Goal: Information Seeking & Learning: Check status

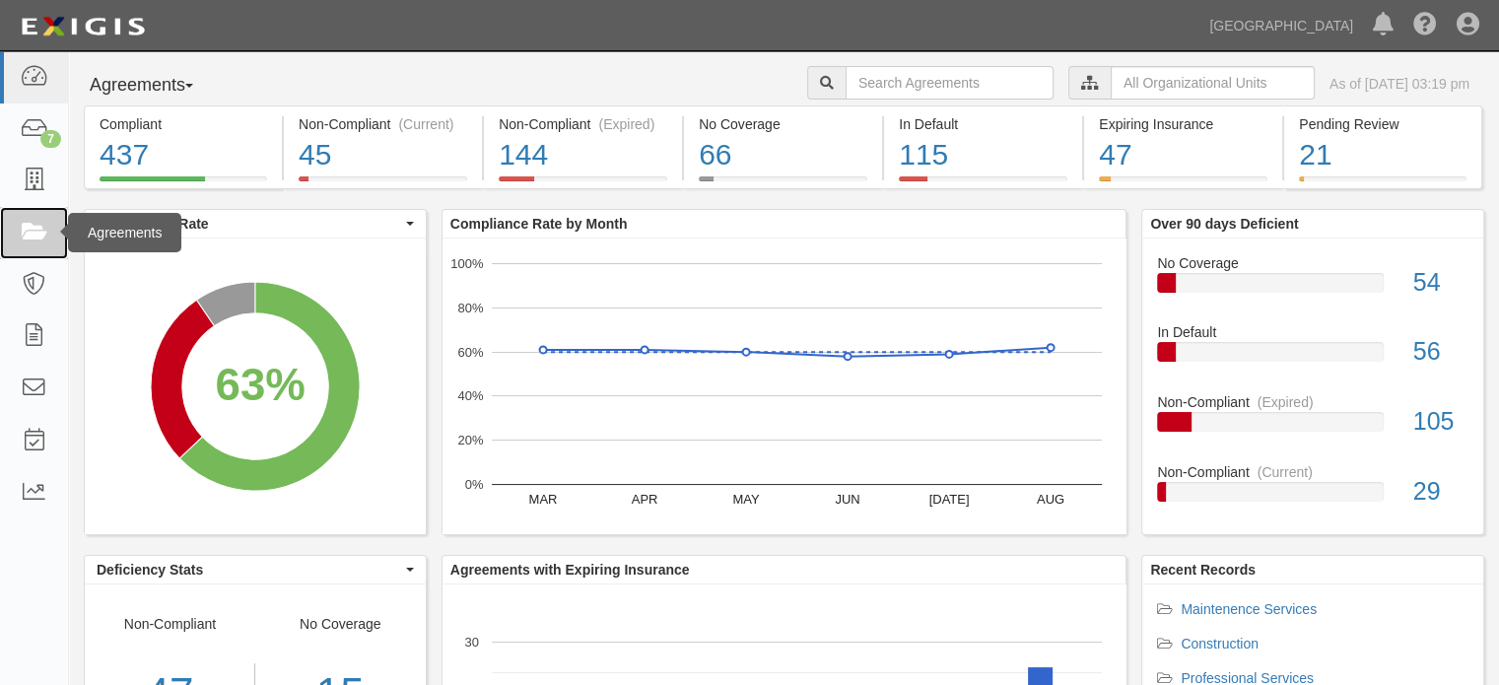
click at [20, 235] on icon at bounding box center [34, 233] width 28 height 23
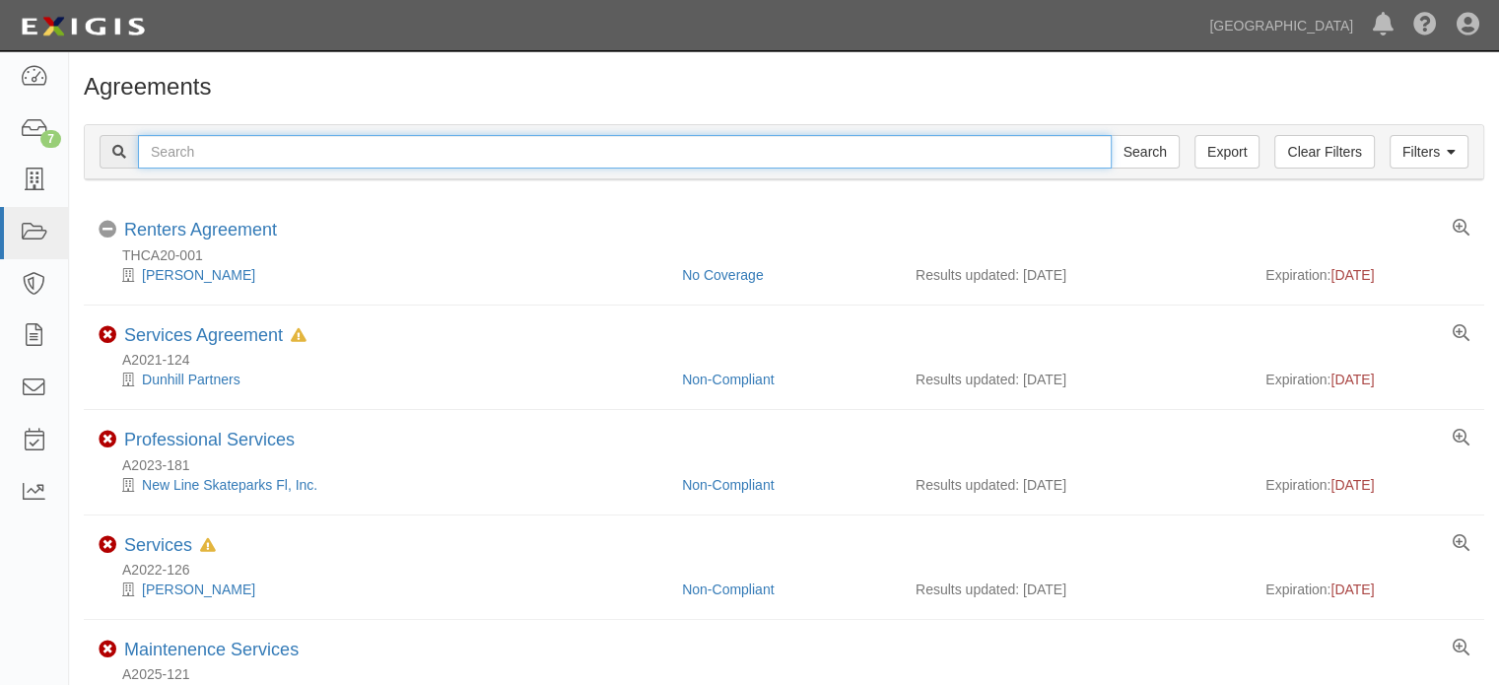
click at [677, 152] on input "text" at bounding box center [625, 152] width 974 height 34
type input "A10-36"
click at [1111, 135] on input "Search" at bounding box center [1145, 152] width 69 height 34
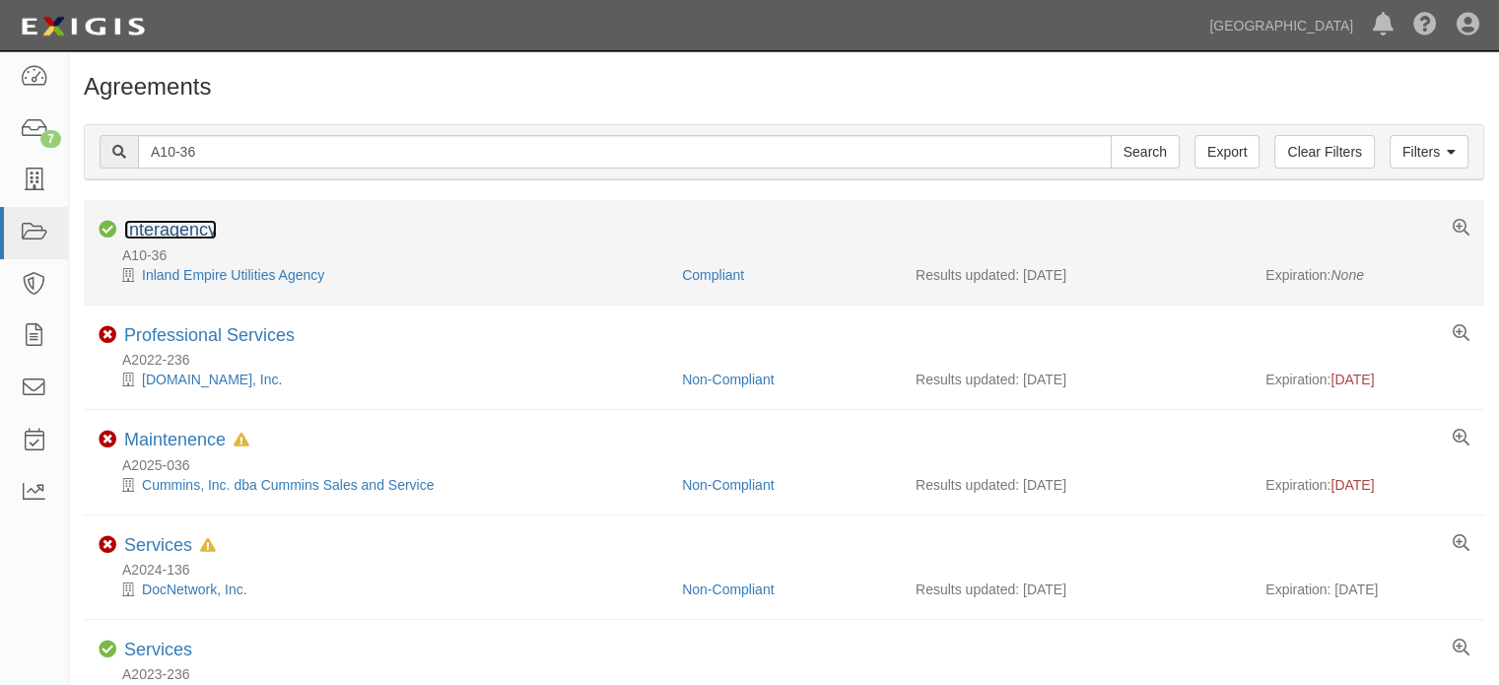
click at [172, 232] on link "Interagency" at bounding box center [170, 230] width 93 height 20
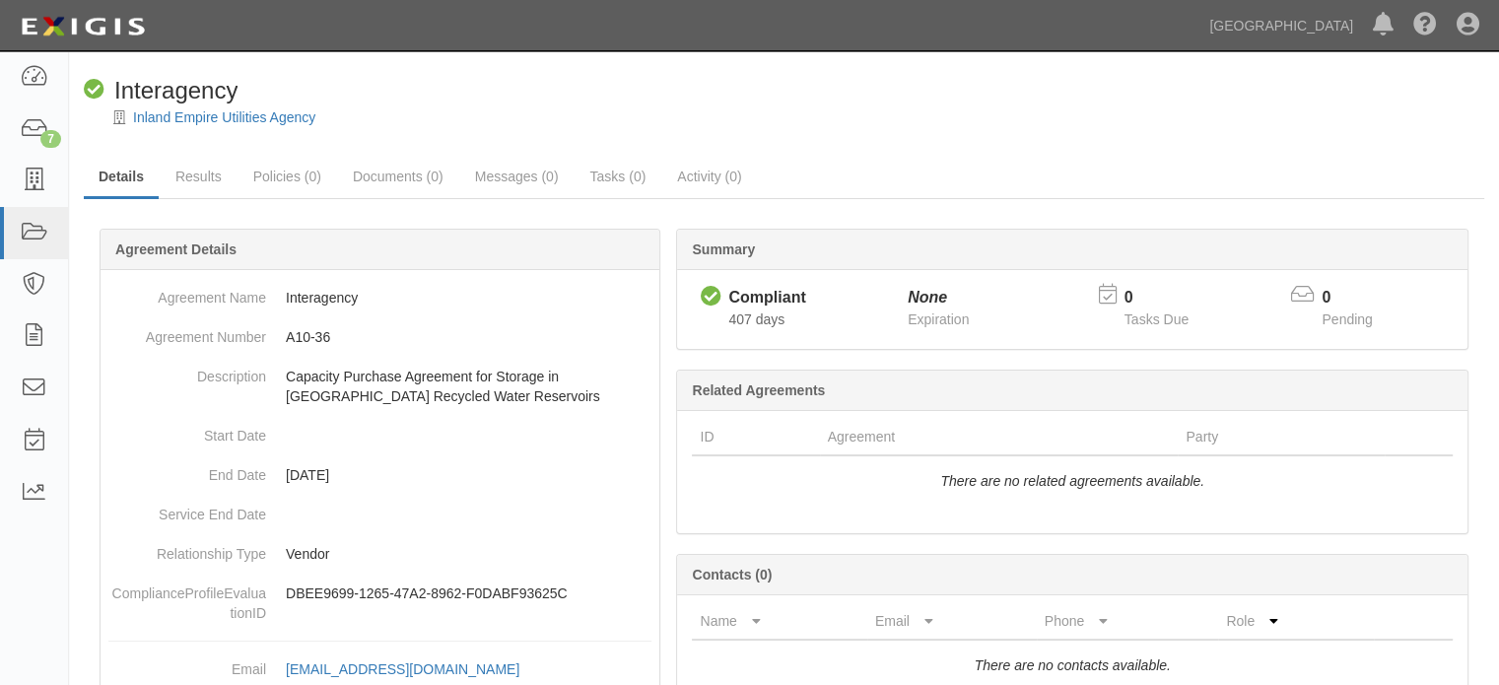
click at [1116, 177] on ul "Details Results Policies (0) Documents (0) Messages (0) Tasks (0) Activity (0)" at bounding box center [784, 178] width 1401 height 42
